Goal: Information Seeking & Learning: Learn about a topic

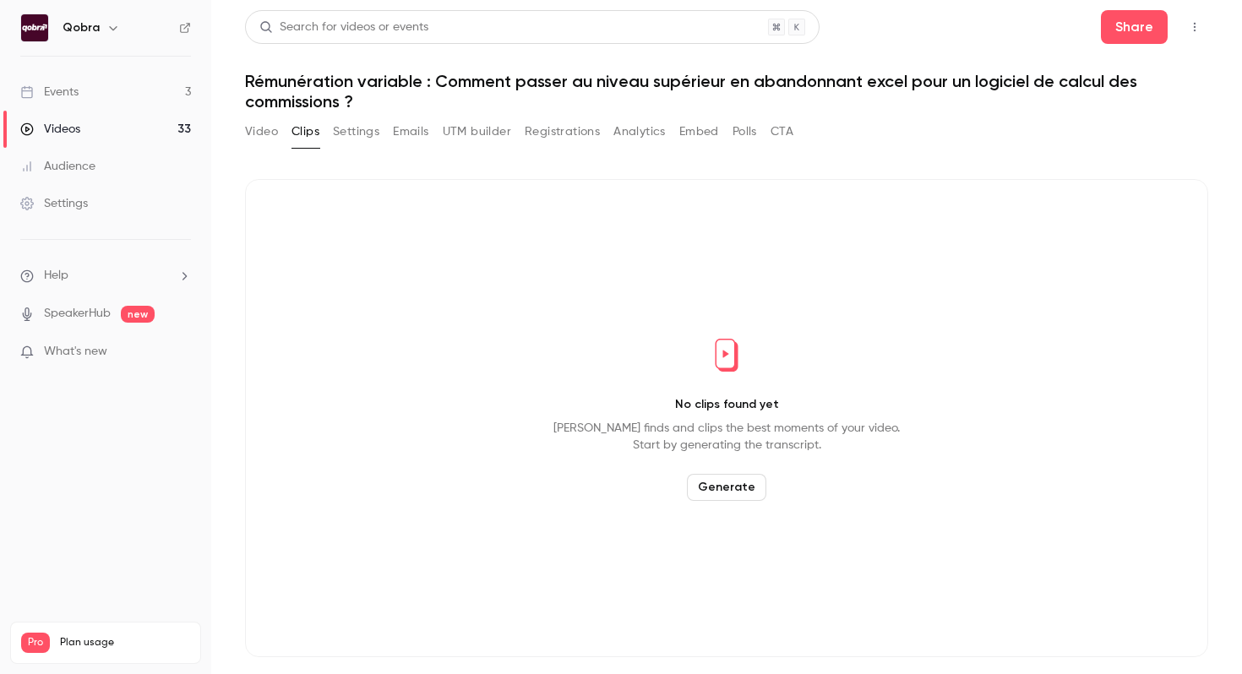
click at [166, 84] on link "Events 3" at bounding box center [105, 92] width 211 height 37
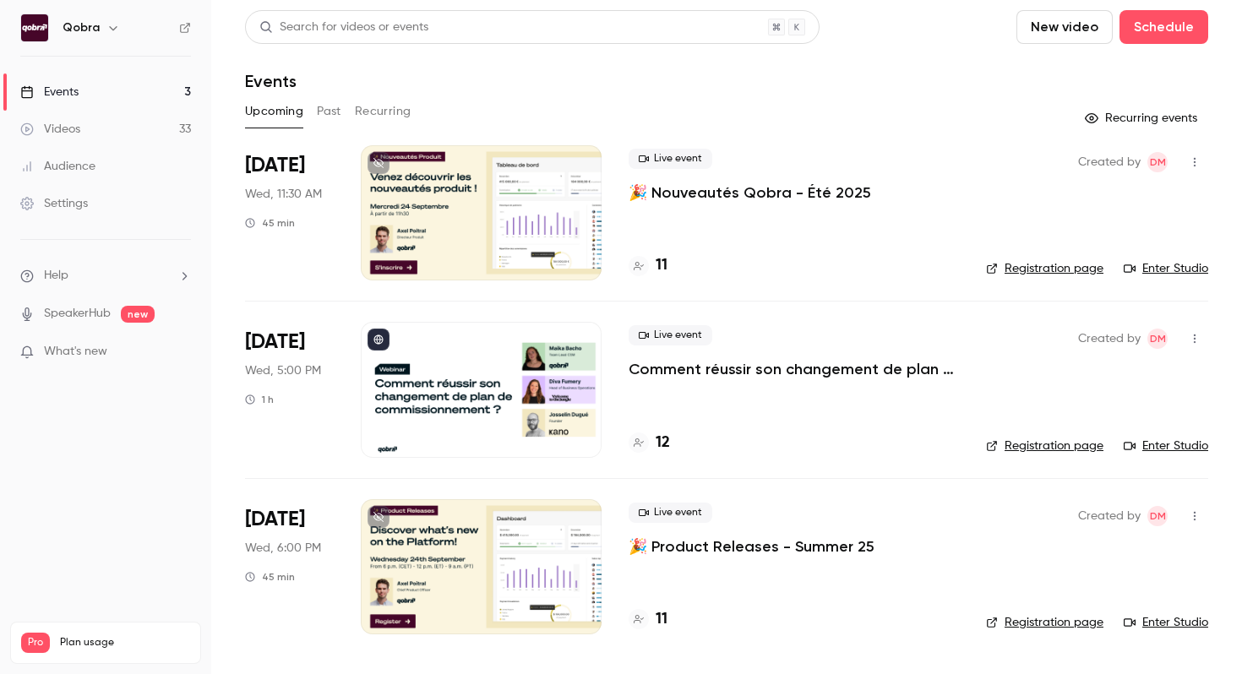
click at [667, 264] on h4 "11" at bounding box center [662, 265] width 12 height 23
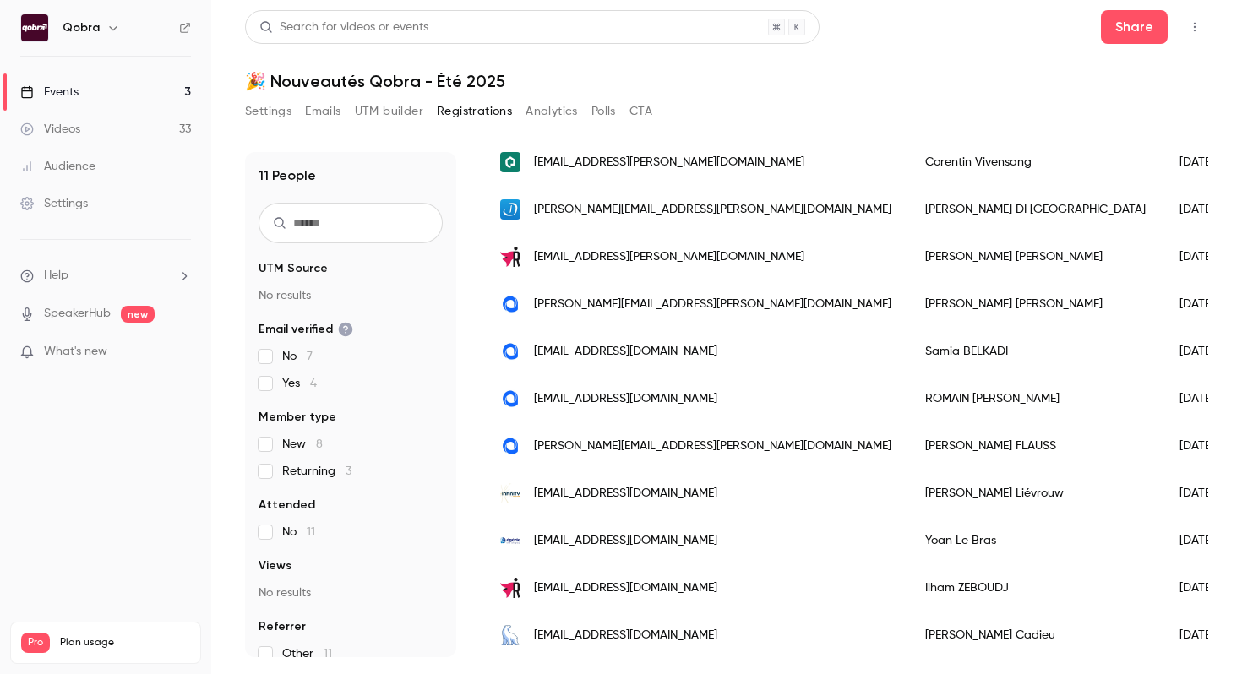
scroll to position [177, 0]
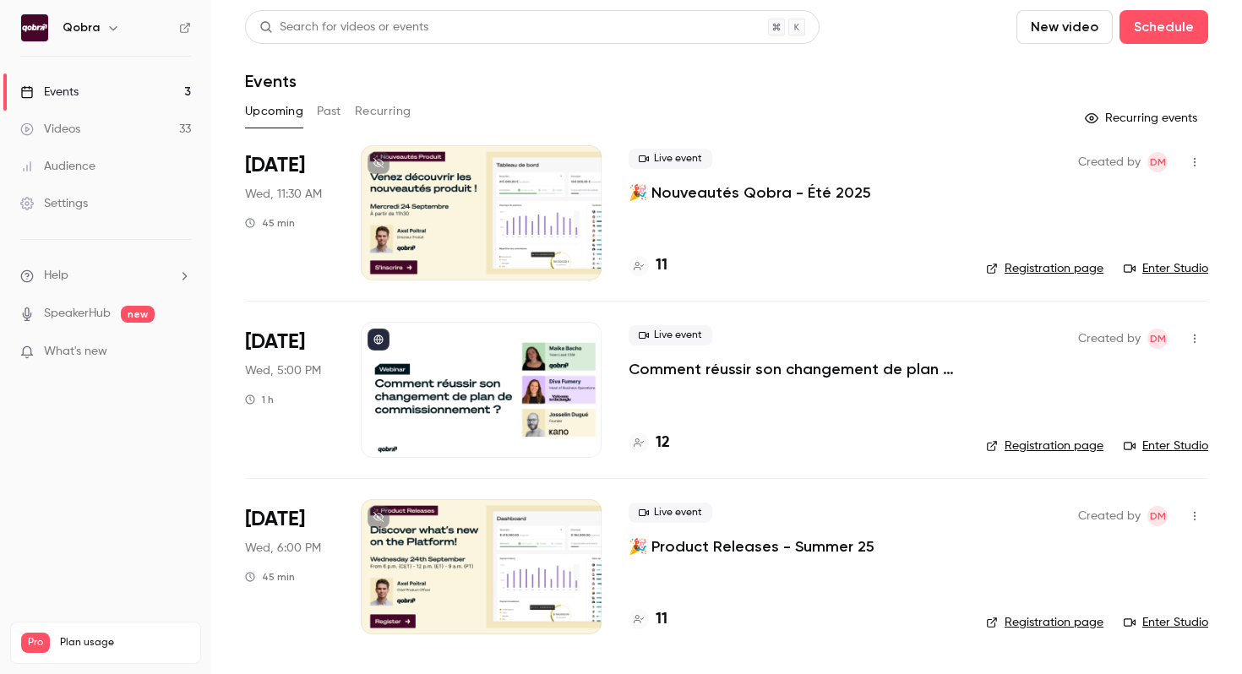
click at [662, 624] on h4 "11" at bounding box center [662, 619] width 12 height 23
click at [663, 444] on h4 "12" at bounding box center [663, 443] width 14 height 23
